Goal: Task Accomplishment & Management: Use online tool/utility

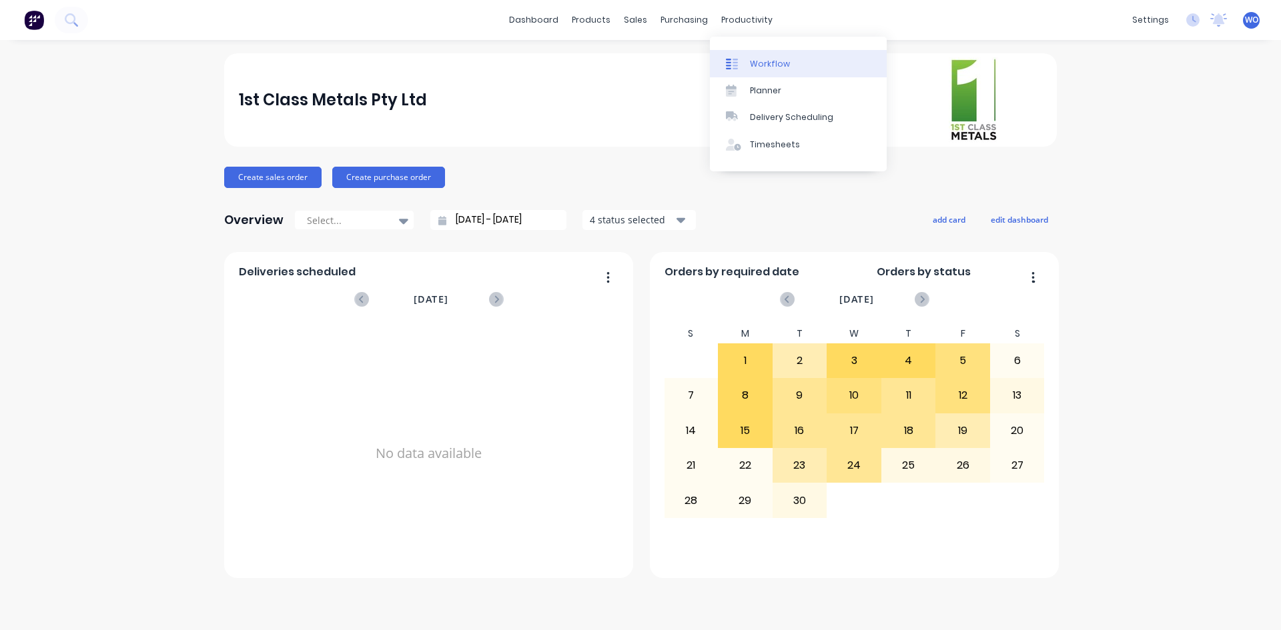
click at [766, 55] on link "Workflow" at bounding box center [798, 63] width 177 height 27
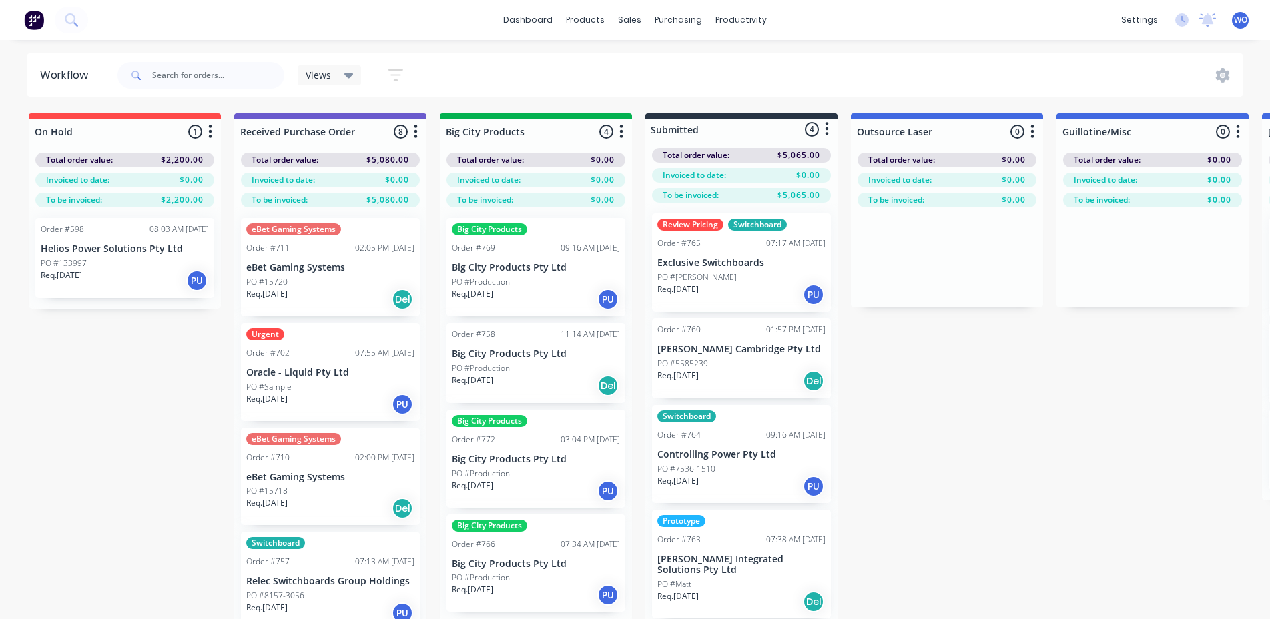
drag, startPoint x: 1081, startPoint y: 472, endPoint x: 1071, endPoint y: 472, distance: 10.7
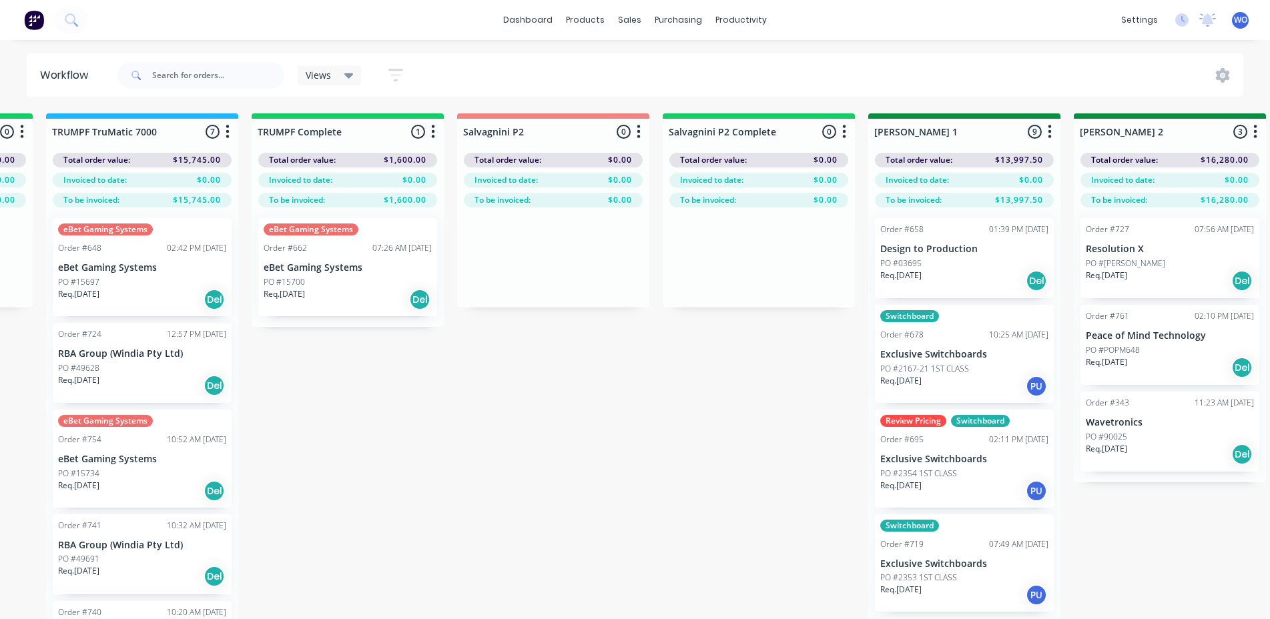
scroll to position [0, 1650]
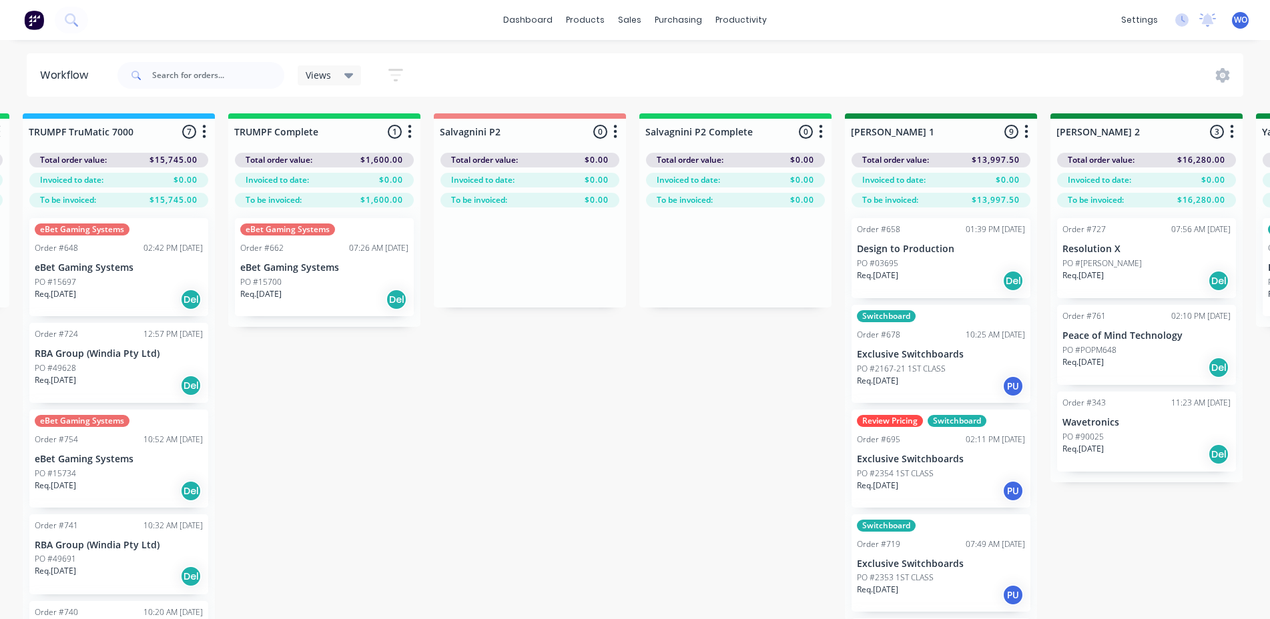
click at [356, 274] on div "eBet Gaming Systems Order #662 07:26 AM [DATE] eBet Gaming Systems PO #15700 Re…" at bounding box center [324, 267] width 179 height 98
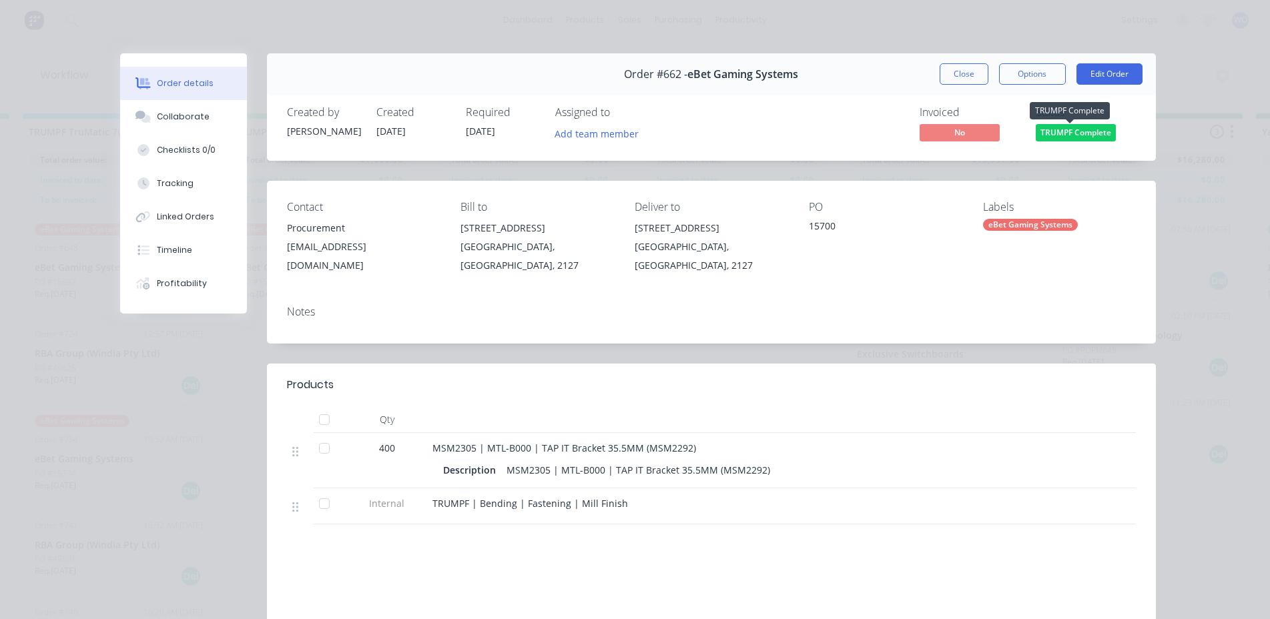
click at [1090, 132] on span "TRUMPF Complete" at bounding box center [1075, 132] width 80 height 17
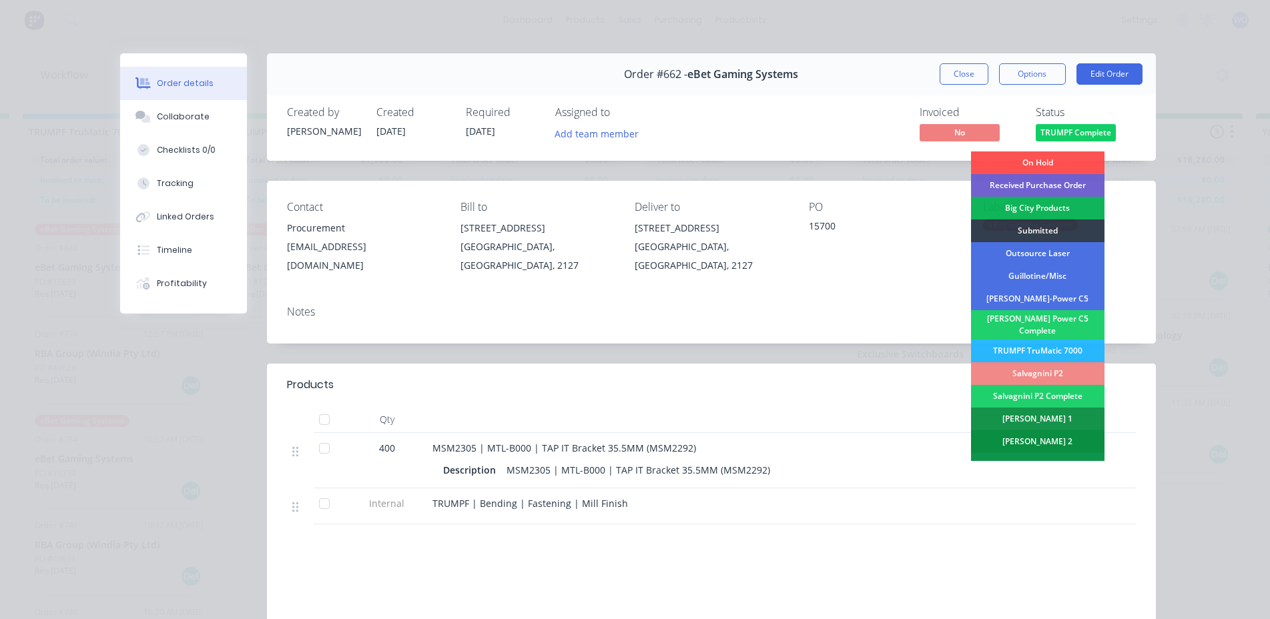
click at [1050, 432] on div "[PERSON_NAME] 2" at bounding box center [1037, 441] width 133 height 23
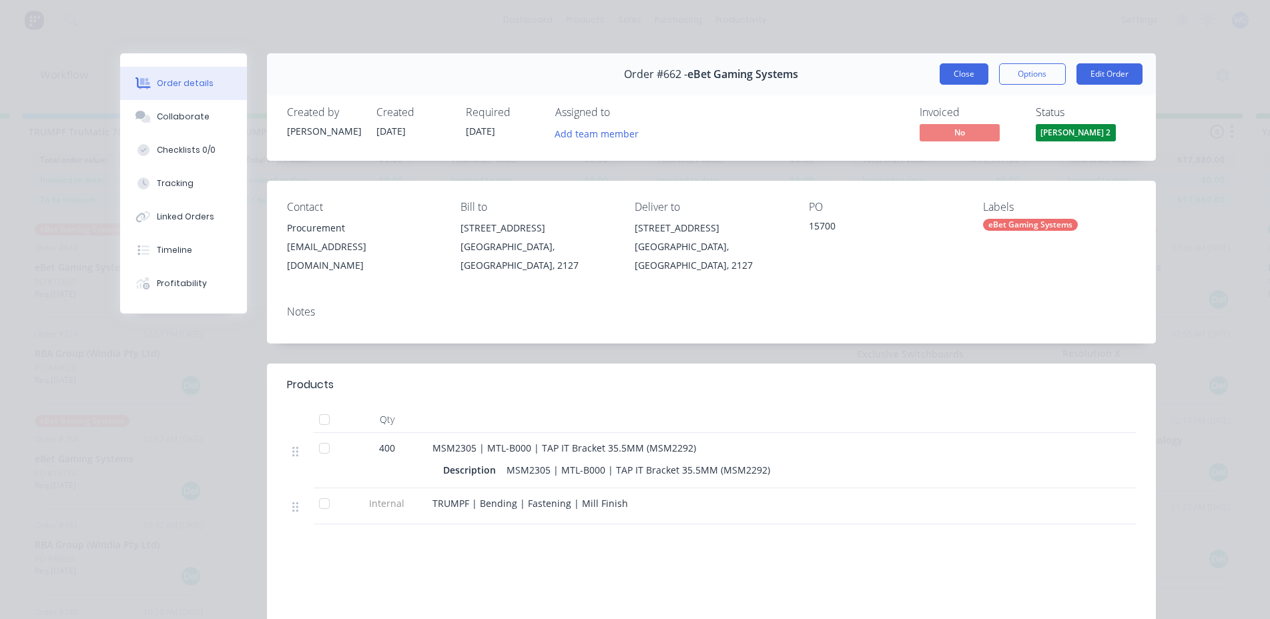
click at [964, 71] on button "Close" at bounding box center [963, 73] width 49 height 21
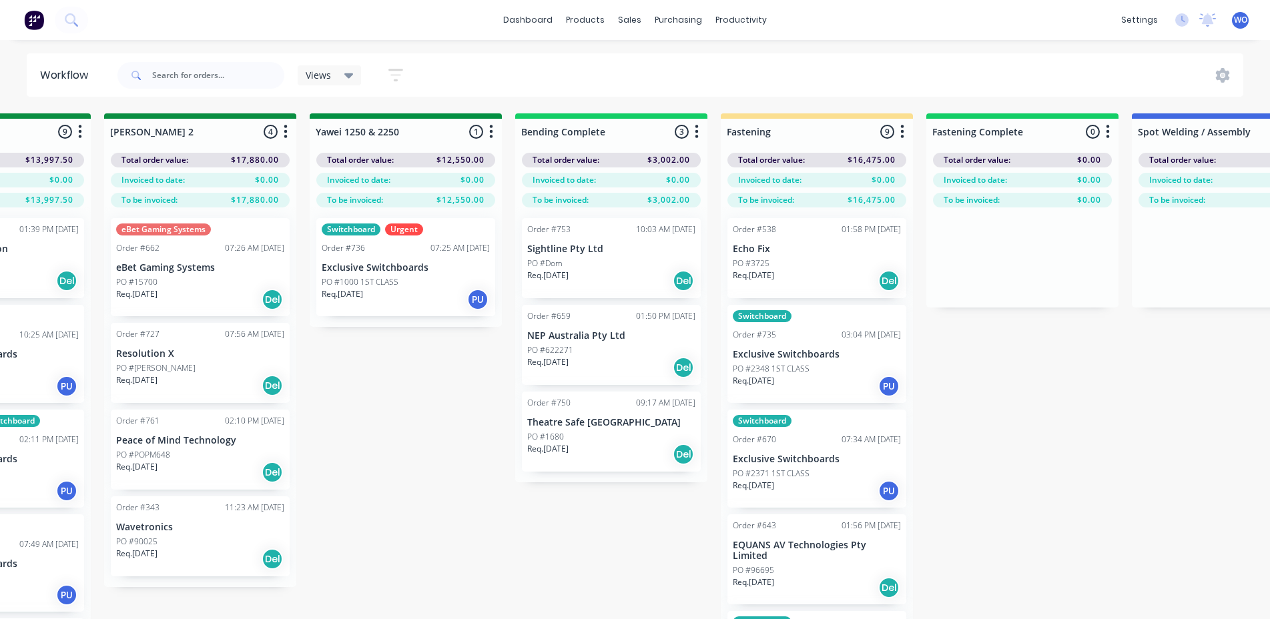
scroll to position [0, 2603]
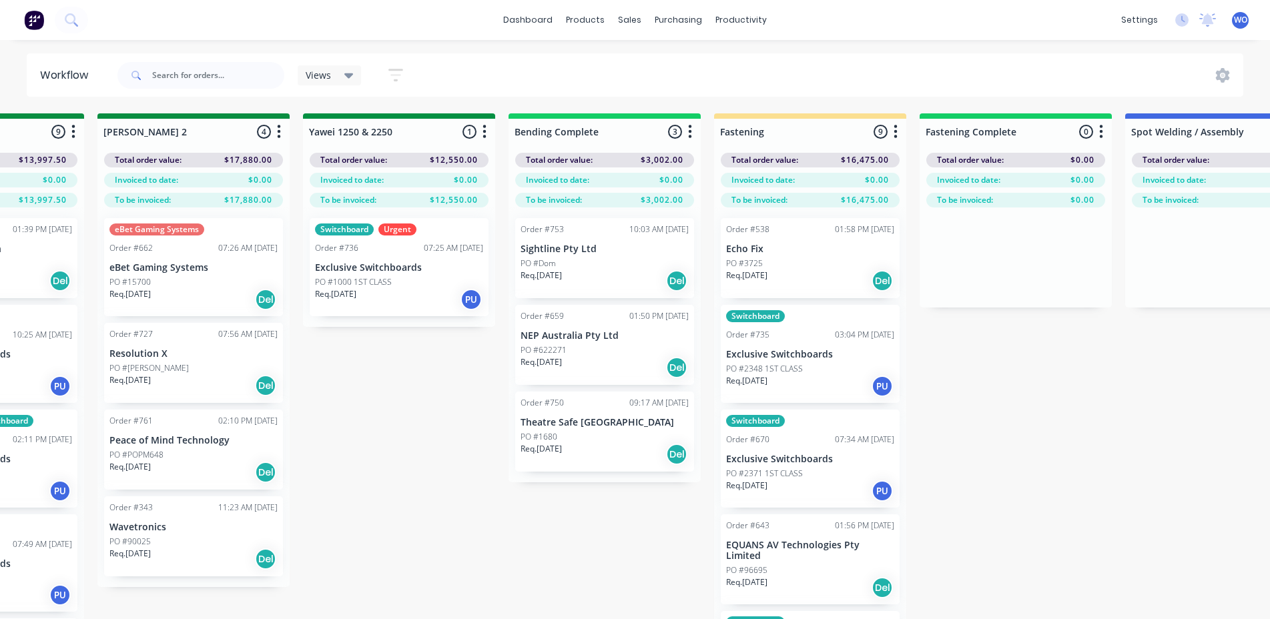
click at [562, 276] on p "Req. [DATE]" at bounding box center [540, 276] width 41 height 12
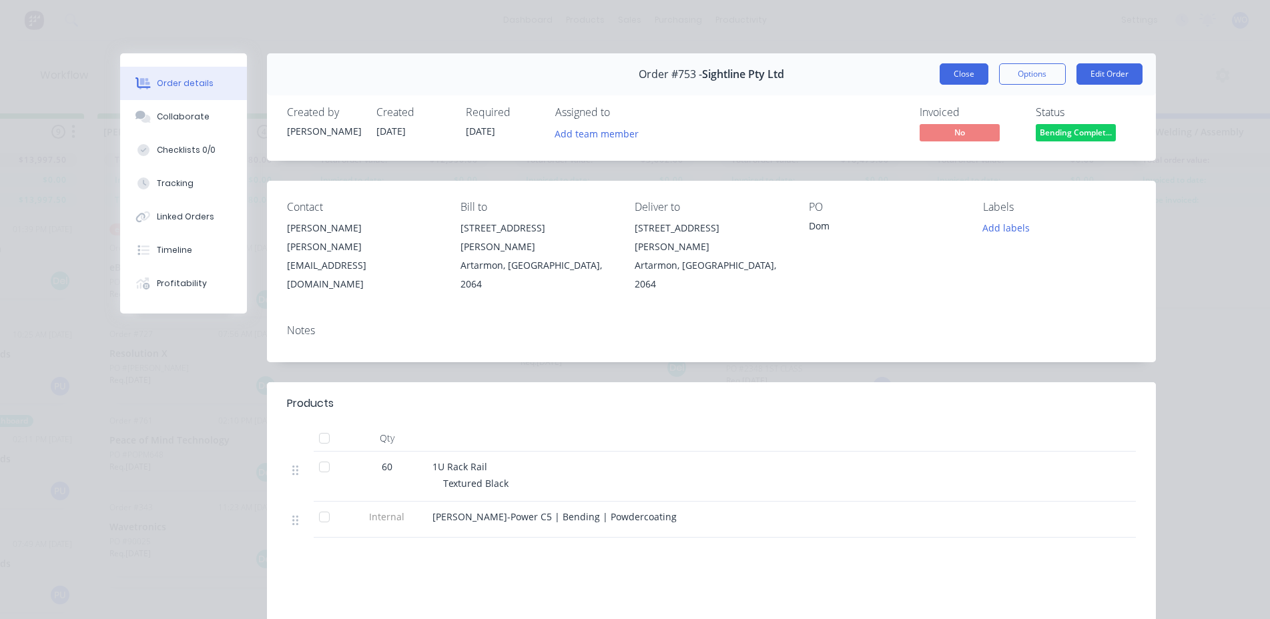
click at [939, 81] on button "Close" at bounding box center [963, 73] width 49 height 21
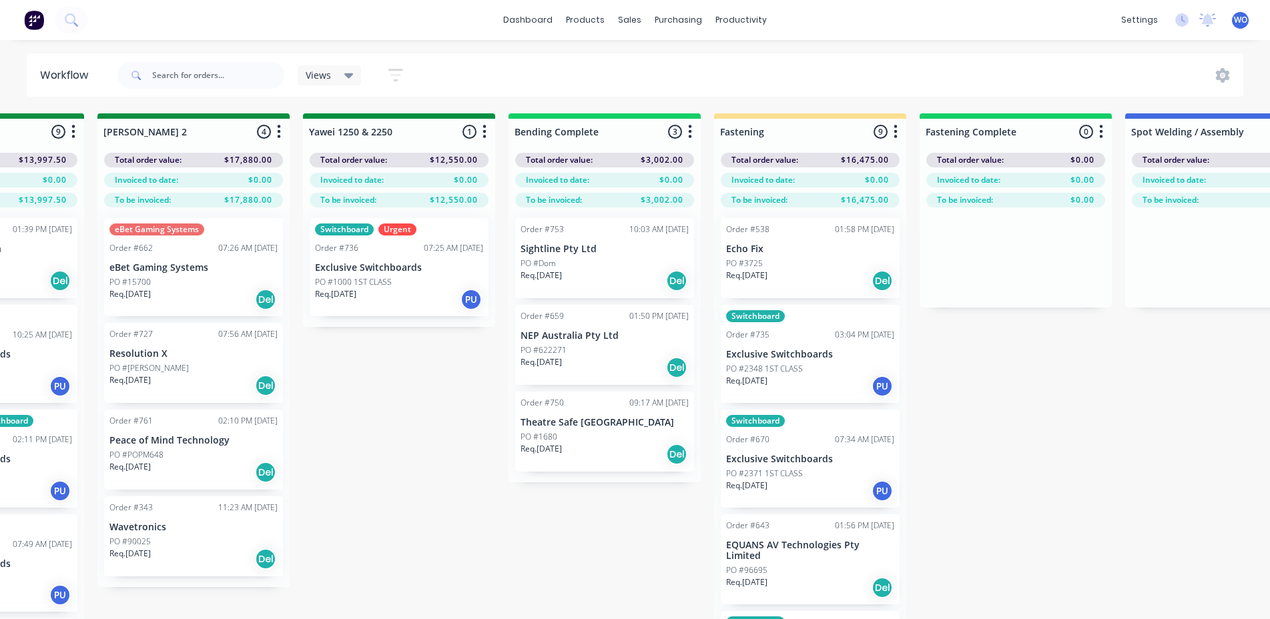
click at [619, 279] on div "Req. [DATE] Del" at bounding box center [604, 281] width 168 height 23
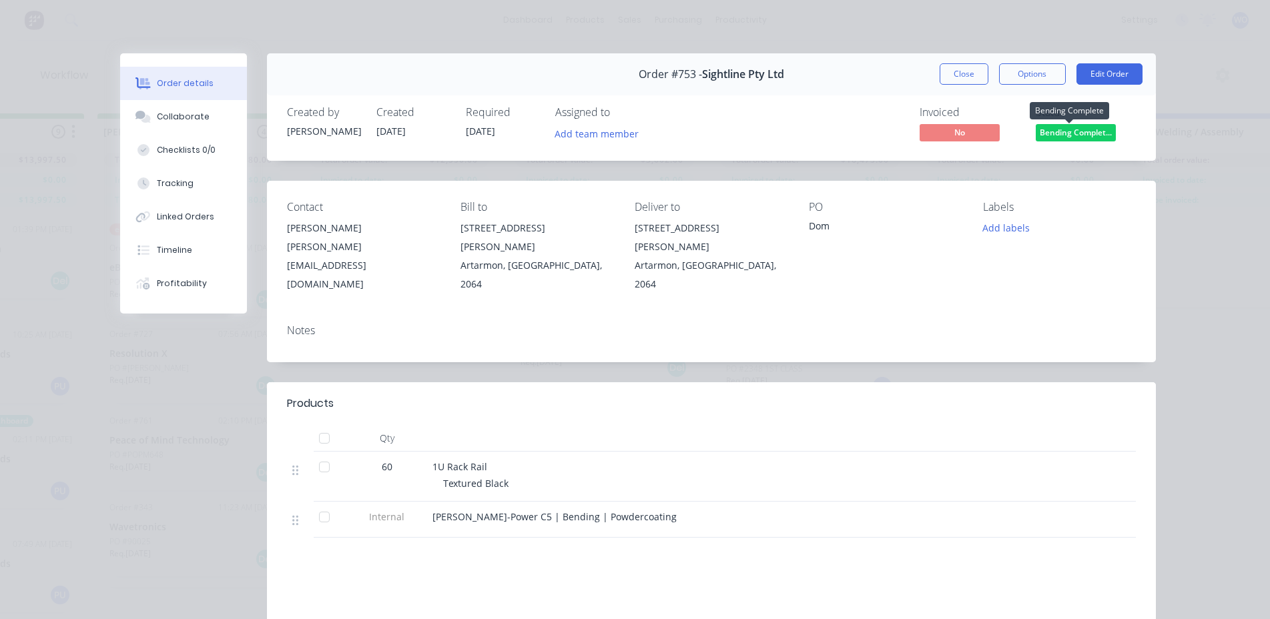
click at [1074, 139] on span "Bending Complet..." at bounding box center [1075, 132] width 80 height 17
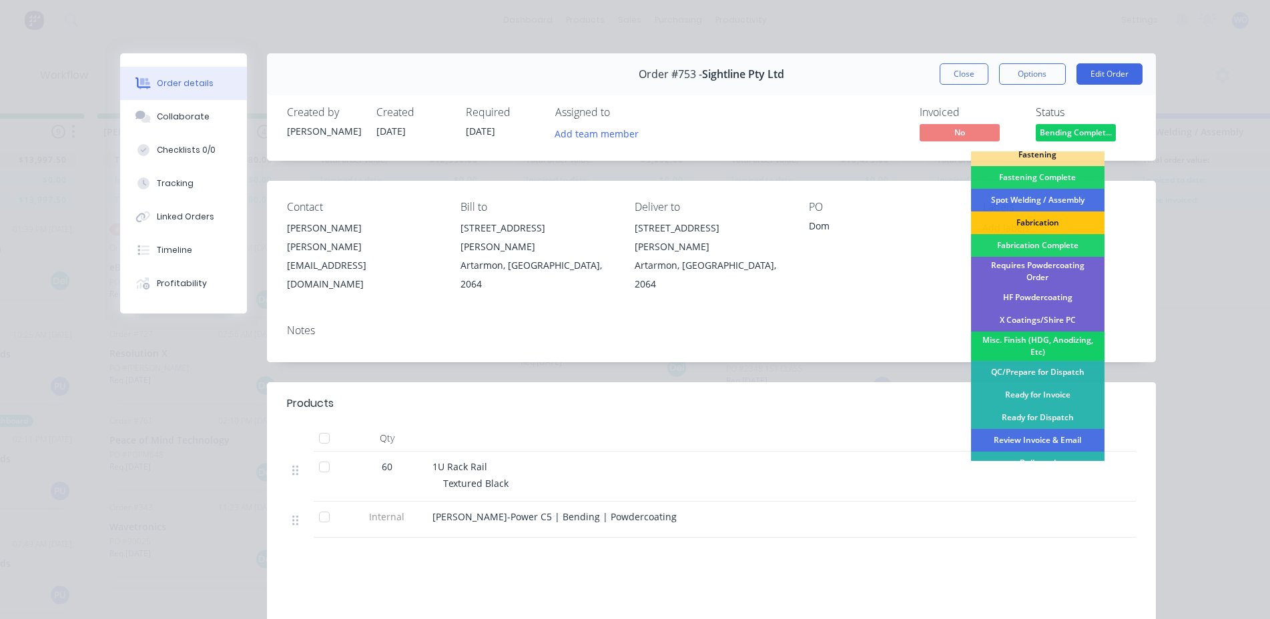
scroll to position [378, 0]
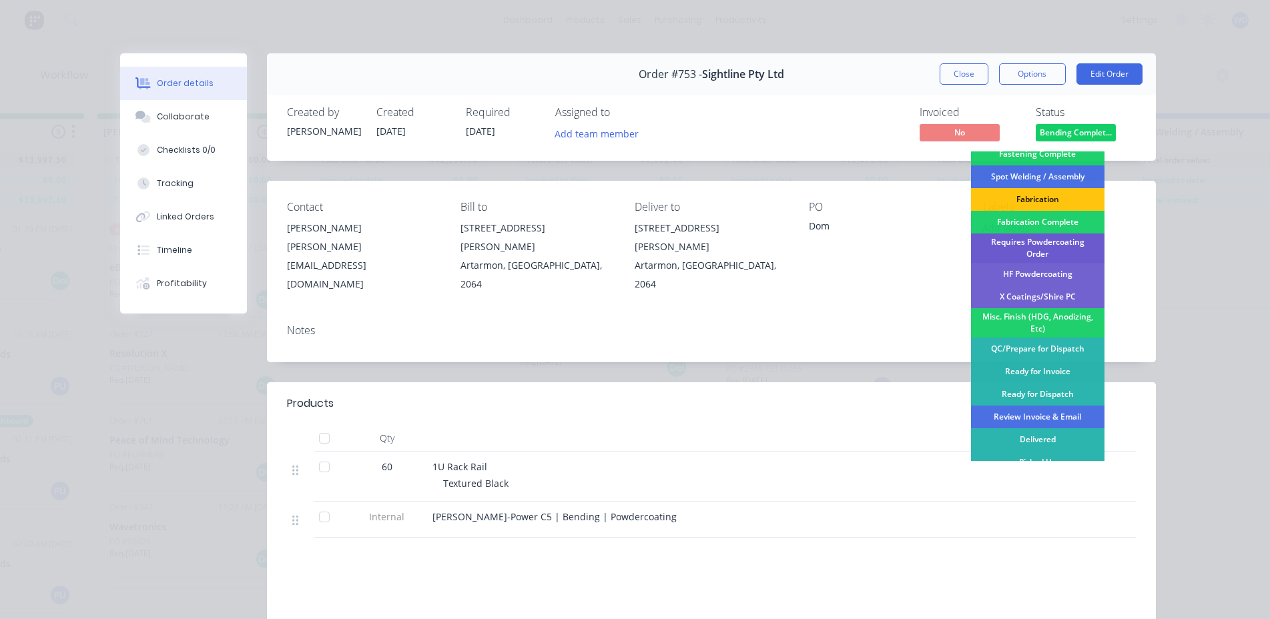
click at [1043, 241] on div "Requires Powdercoating Order" at bounding box center [1037, 247] width 133 height 29
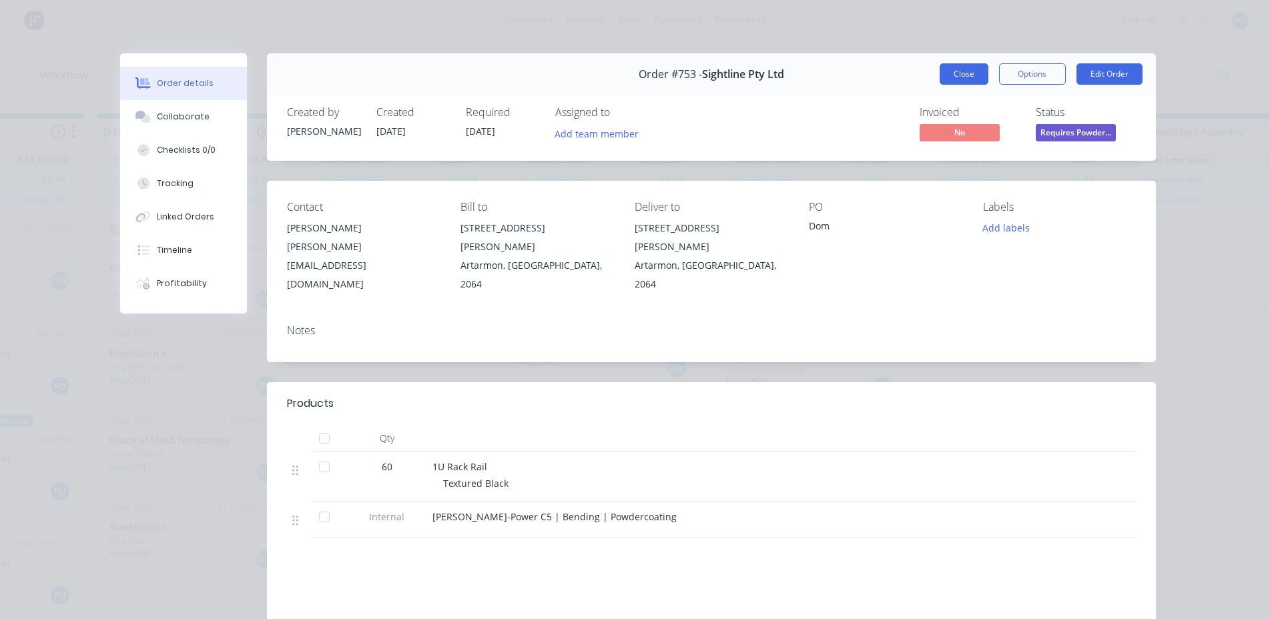
click at [975, 74] on button "Close" at bounding box center [963, 73] width 49 height 21
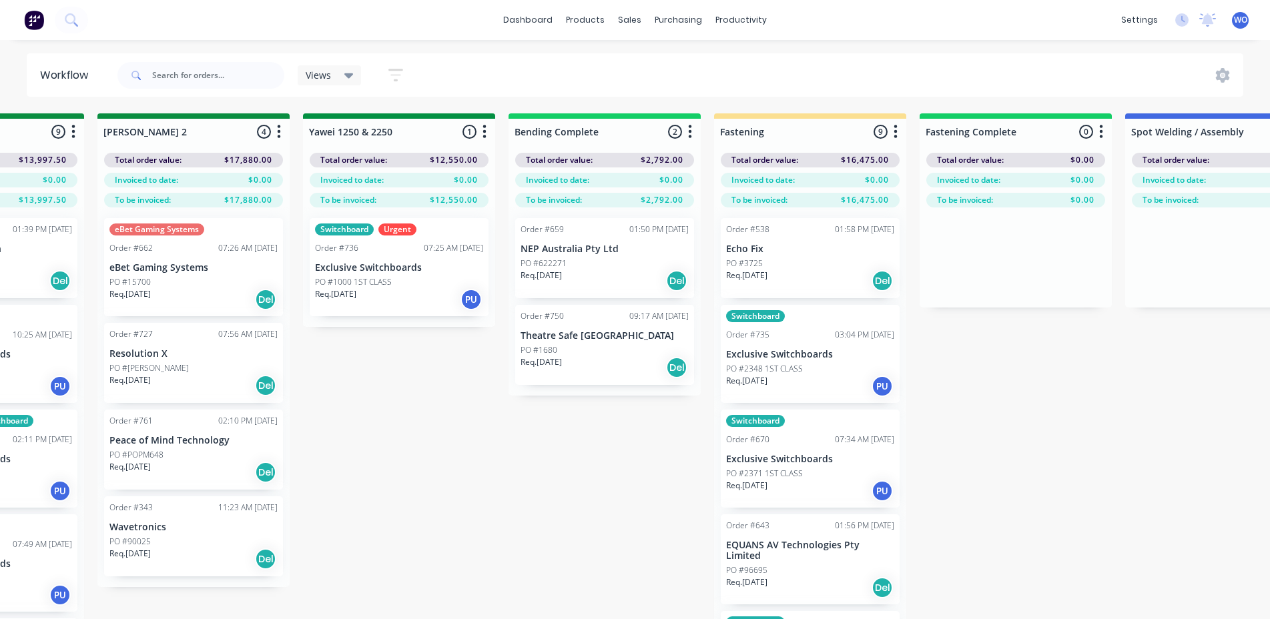
click at [614, 283] on div "Req. [DATE] Del" at bounding box center [604, 281] width 168 height 23
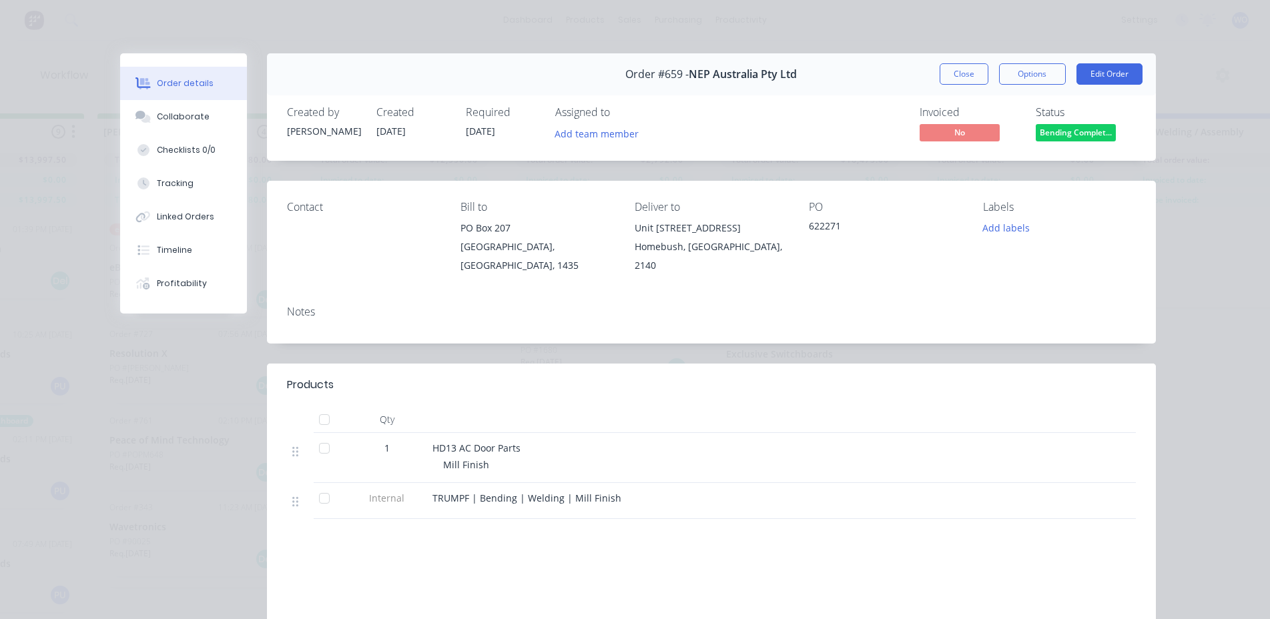
click at [1093, 134] on span "Bending Complet..." at bounding box center [1075, 132] width 80 height 17
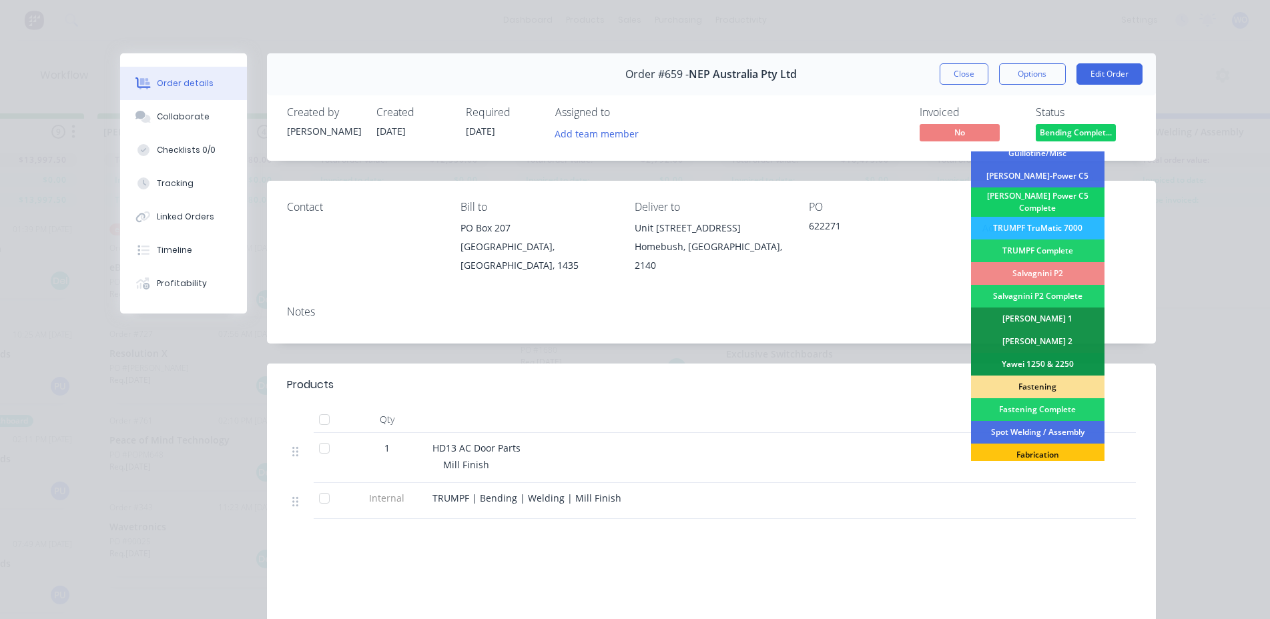
scroll to position [133, 0]
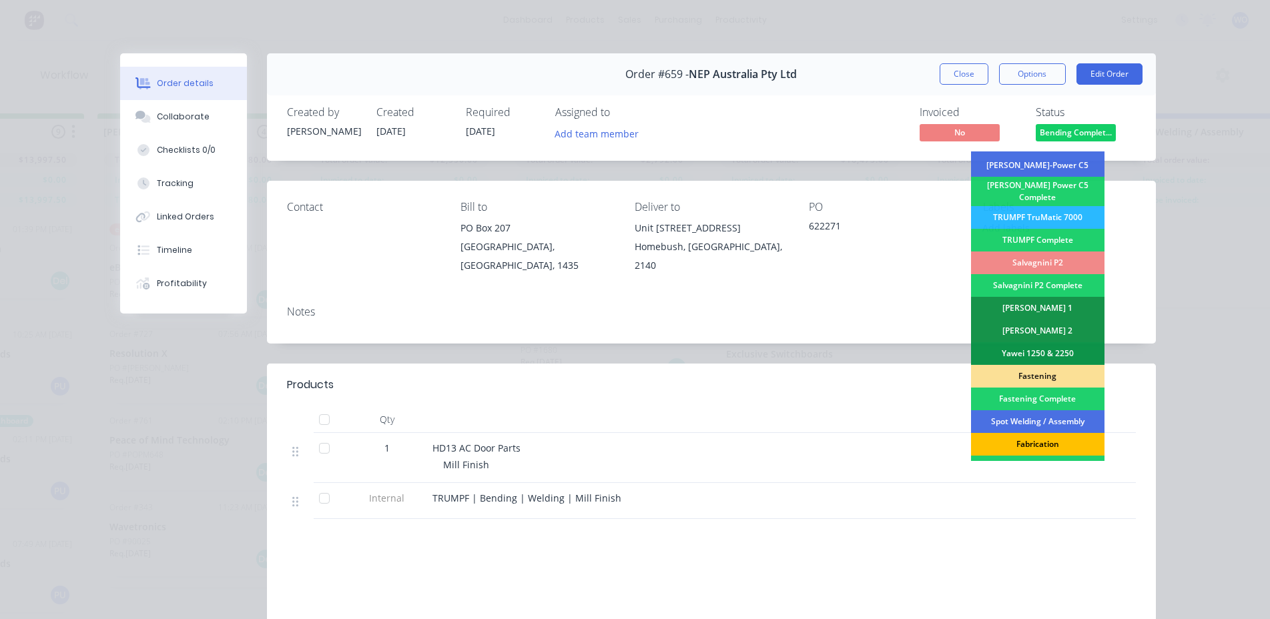
click at [1031, 440] on div "Fabrication" at bounding box center [1037, 444] width 133 height 23
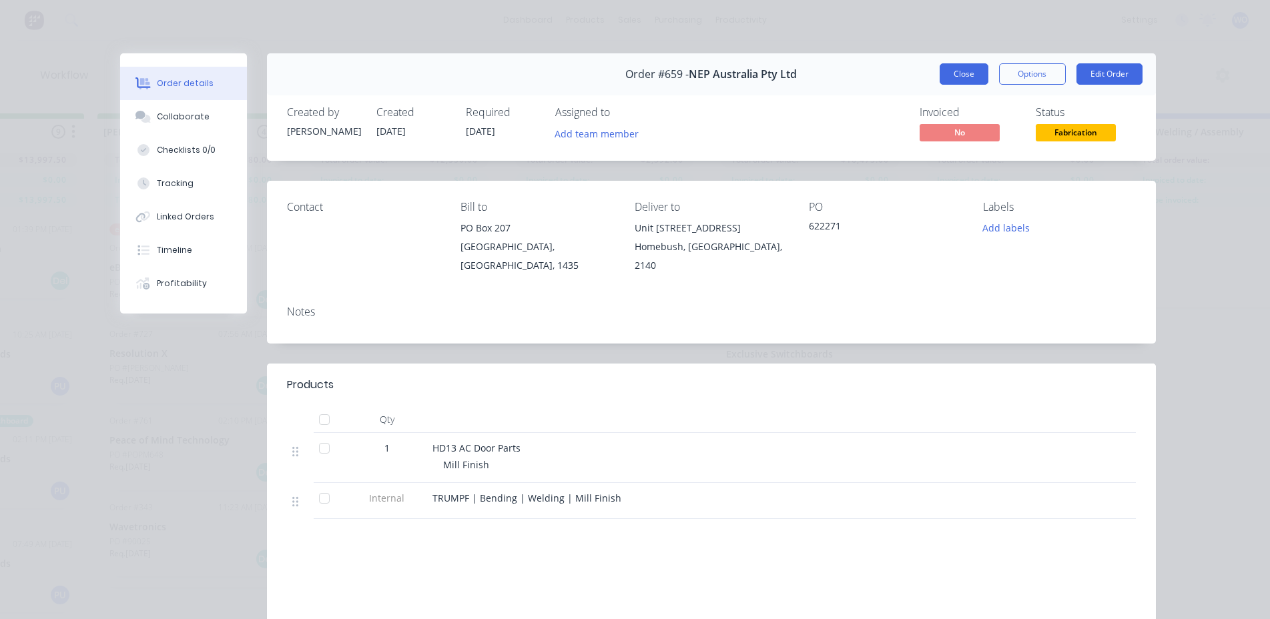
click at [945, 77] on button "Close" at bounding box center [963, 73] width 49 height 21
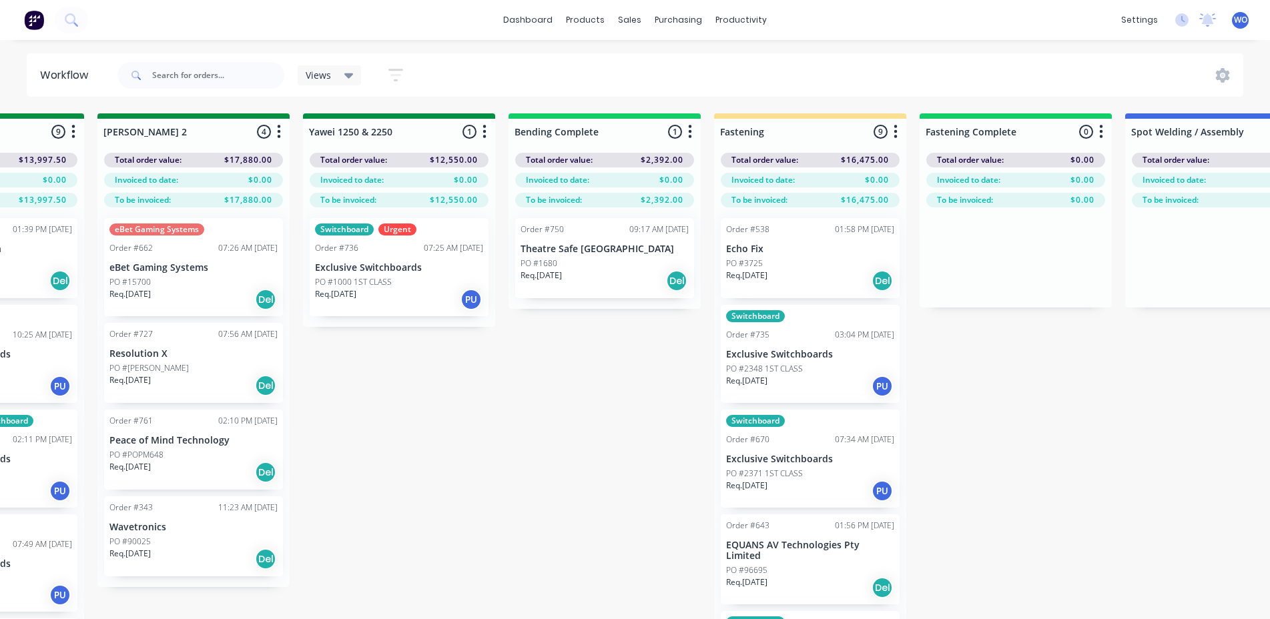
click at [665, 255] on div "Order #750 09:17 AM [DATE] Theatre Safe [GEOGRAPHIC_DATA] PO #1680 Req. [DATE] …" at bounding box center [604, 258] width 179 height 80
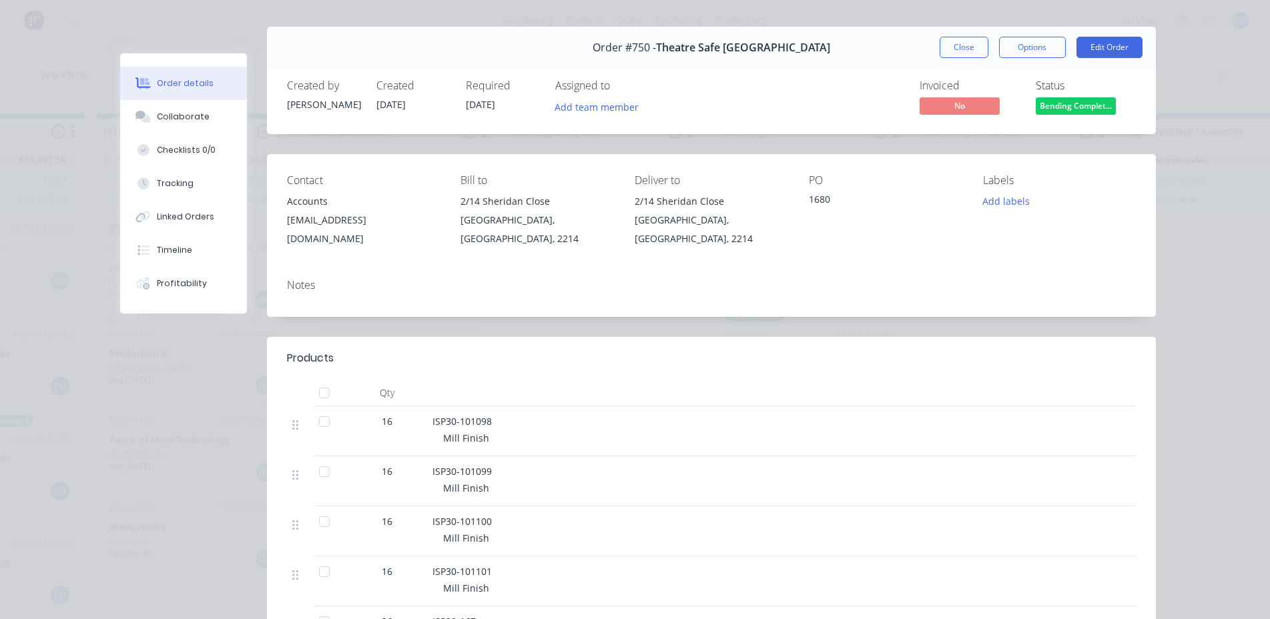
scroll to position [0, 0]
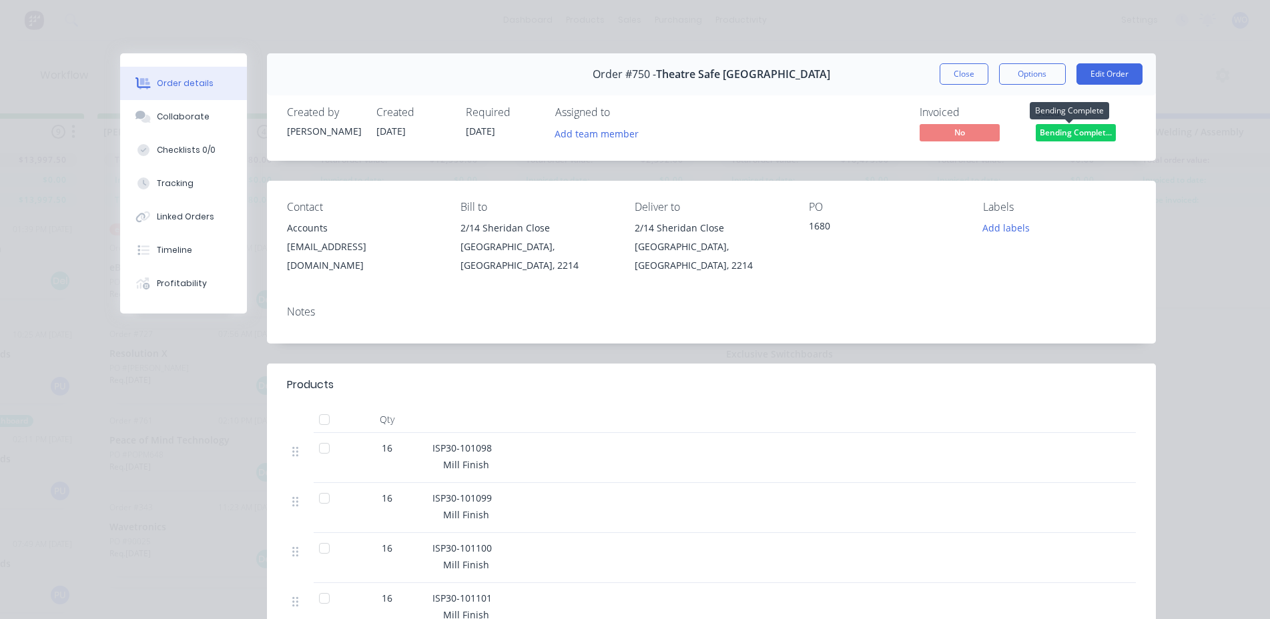
click at [1072, 128] on span "Bending Complet..." at bounding box center [1075, 132] width 80 height 17
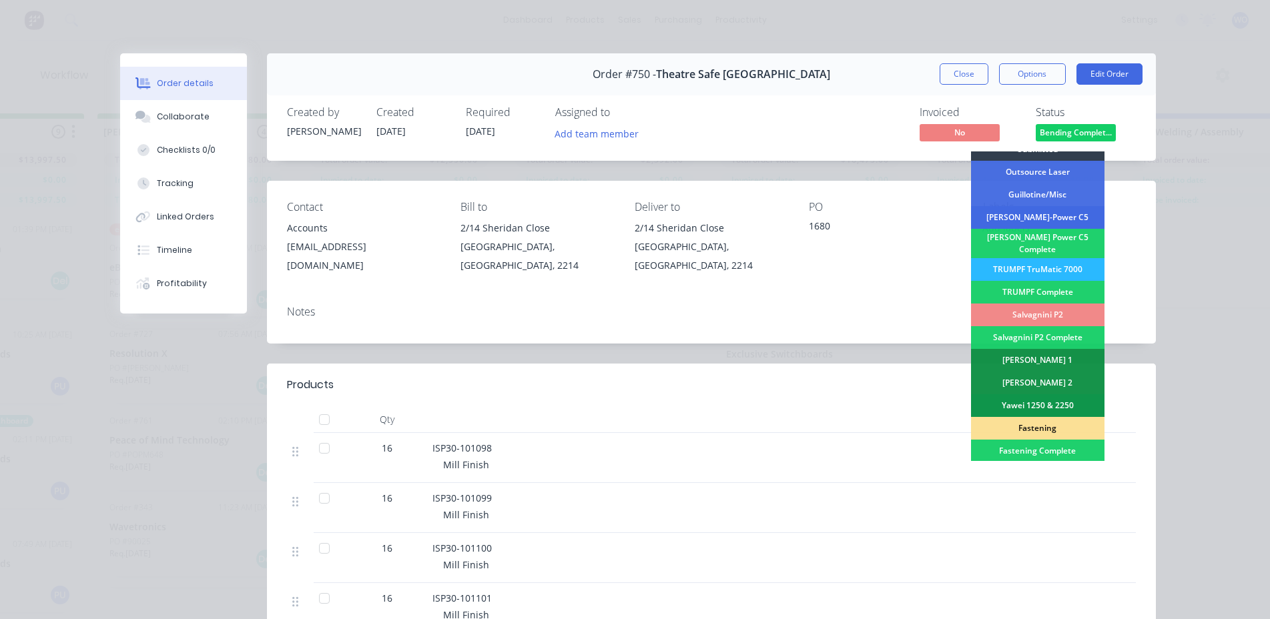
scroll to position [378, 0]
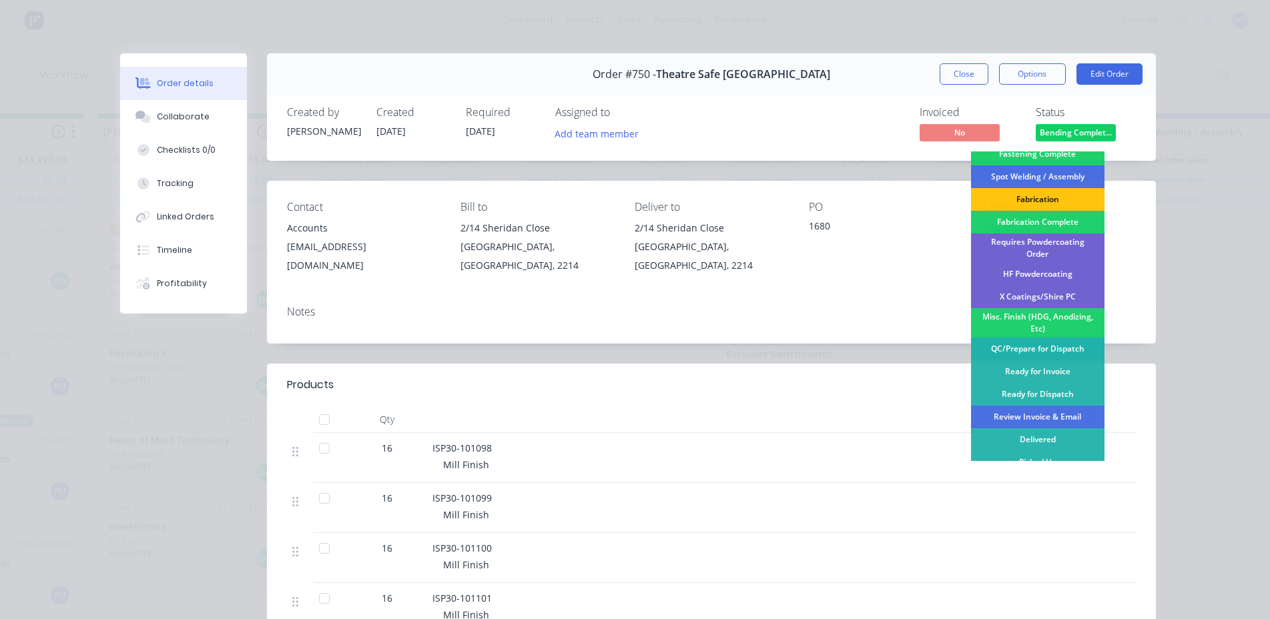
click at [1049, 344] on div "QC/Prepare for Dispatch" at bounding box center [1037, 349] width 133 height 23
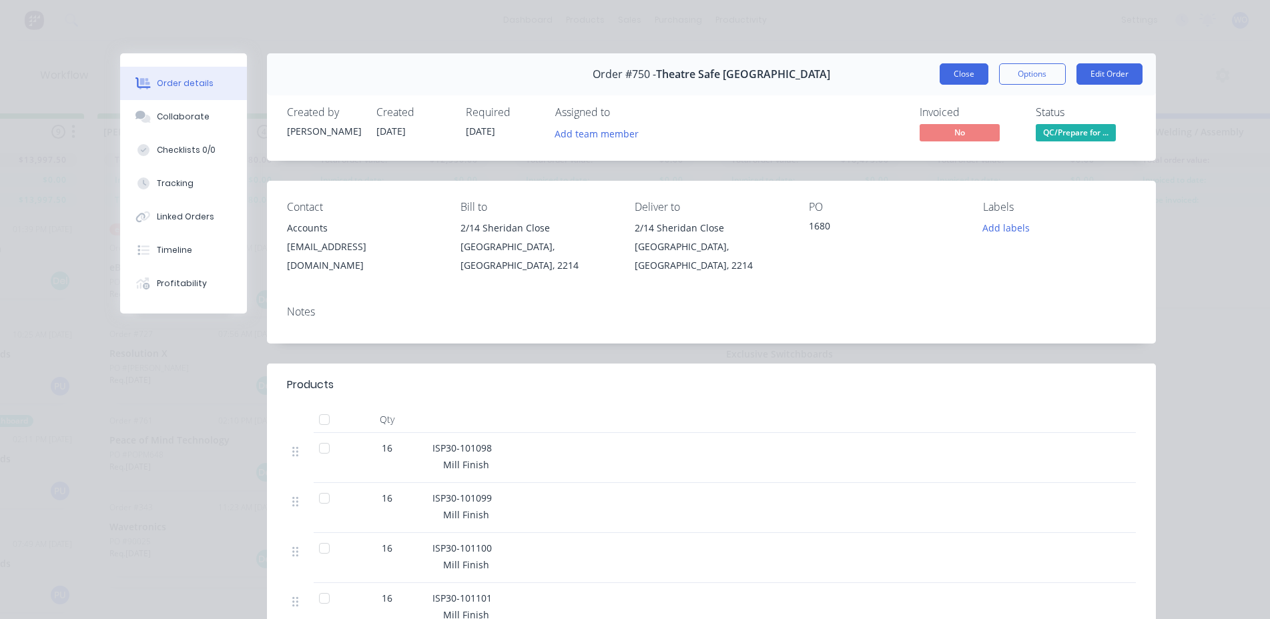
click at [955, 77] on button "Close" at bounding box center [963, 73] width 49 height 21
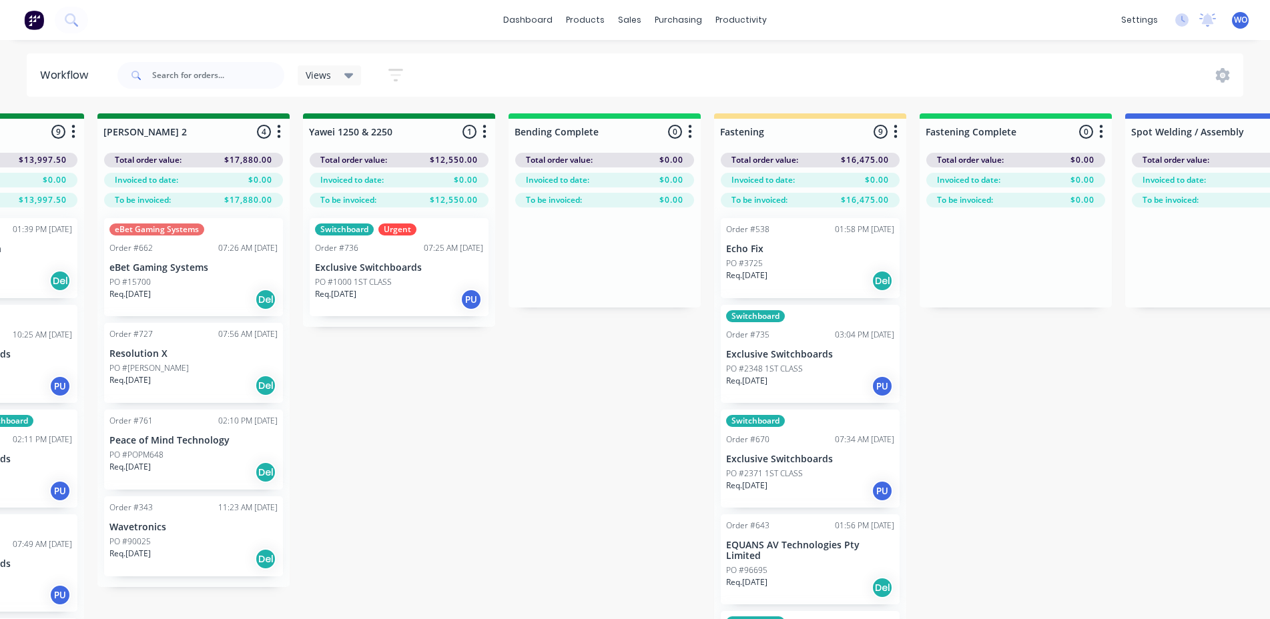
click at [662, 438] on div "On Hold 1 Status colour #FF4949 hex #FF4949 Save Cancel Notifications Email SMS…" at bounding box center [434, 389] width 6094 height 553
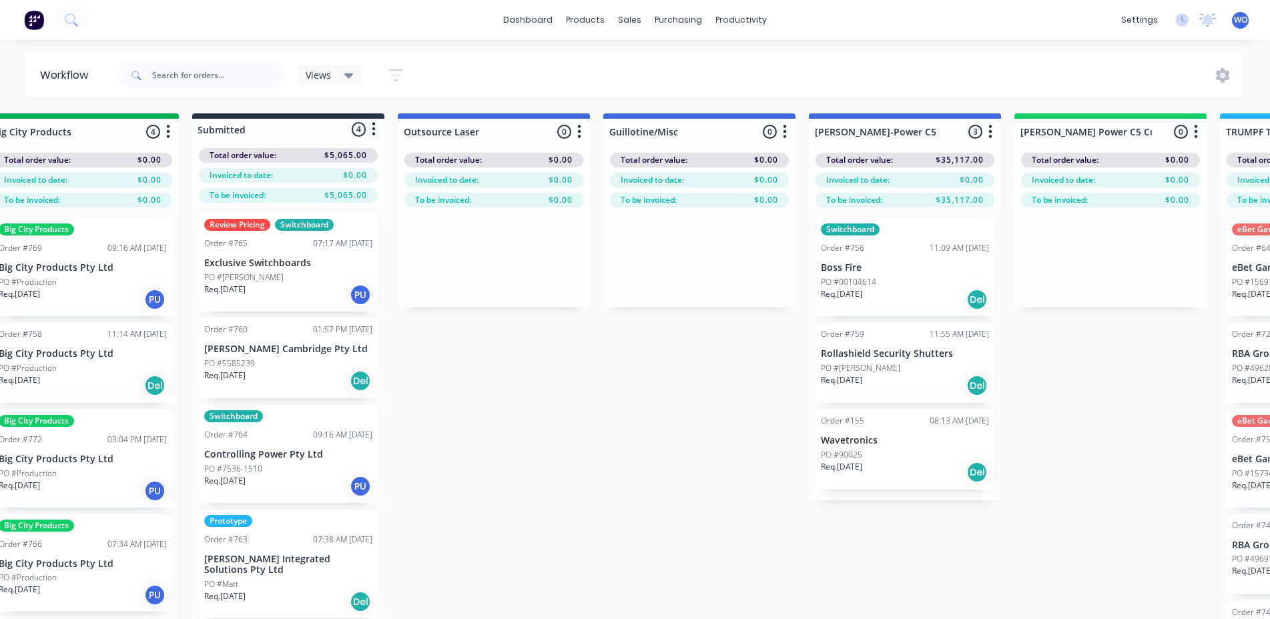
scroll to position [0, 0]
